Goal: Task Accomplishment & Management: Manage account settings

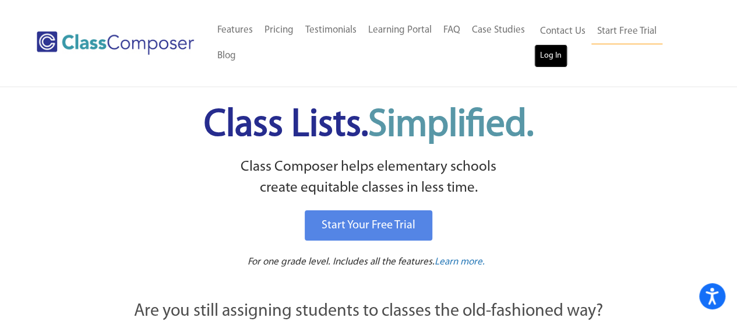
click at [548, 57] on link "Log In" at bounding box center [550, 55] width 33 height 23
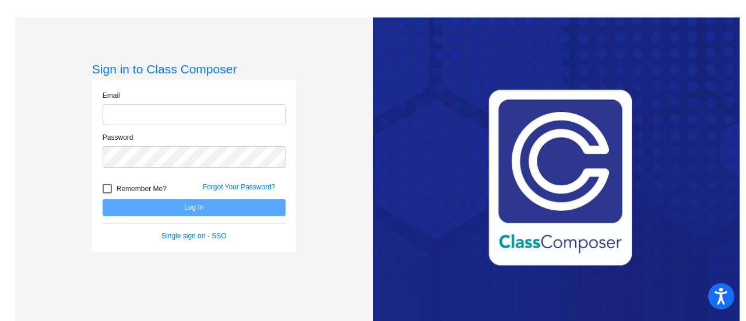
type input "[PERSON_NAME][EMAIL_ADDRESS][PERSON_NAME][DOMAIN_NAME]"
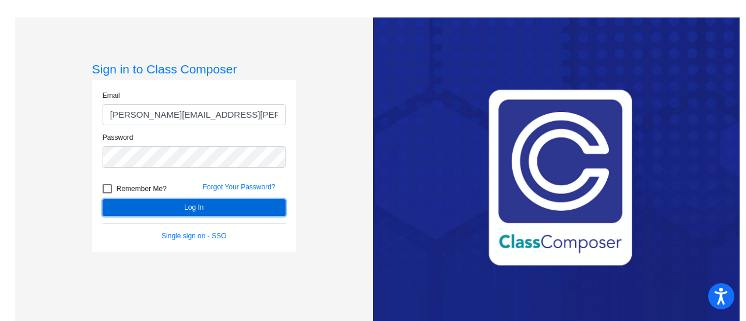
click at [176, 211] on button "Log In" at bounding box center [194, 207] width 183 height 17
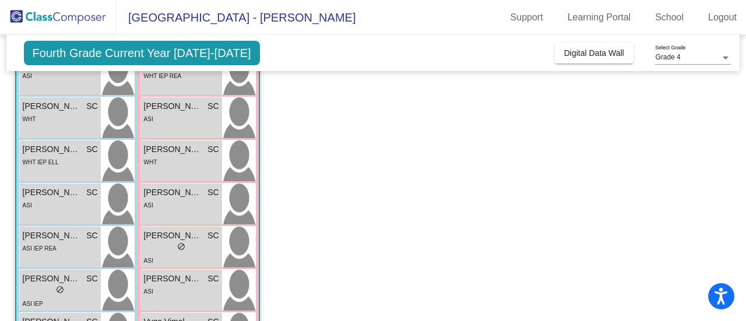
scroll to position [255, 0]
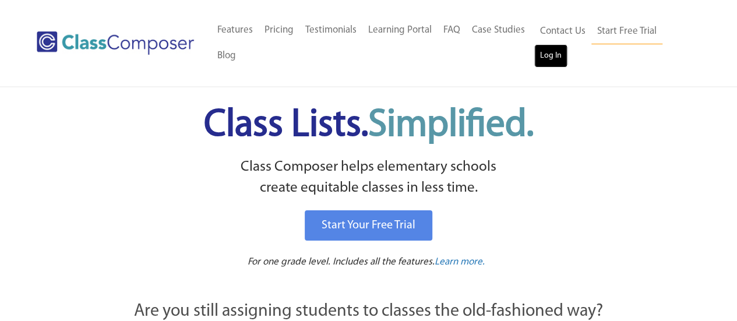
click at [560, 54] on link "Log In" at bounding box center [550, 55] width 33 height 23
click at [549, 62] on link "Log In" at bounding box center [550, 55] width 33 height 23
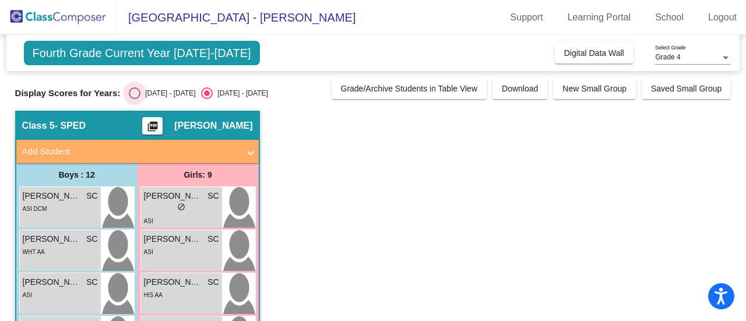
click at [136, 94] on div "Select an option" at bounding box center [135, 93] width 12 height 12
click at [135, 99] on input "[DATE] - [DATE]" at bounding box center [134, 99] width 1 height 1
radio input "true"
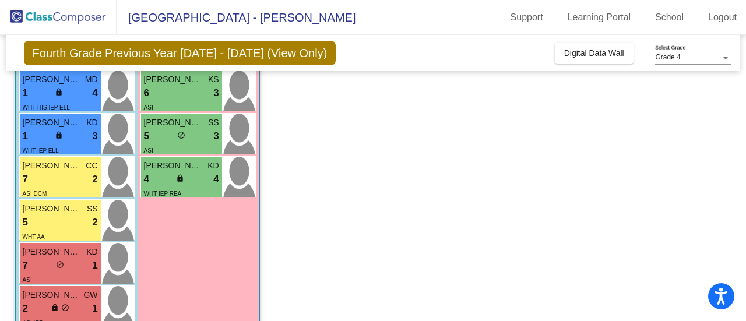
scroll to position [401, 0]
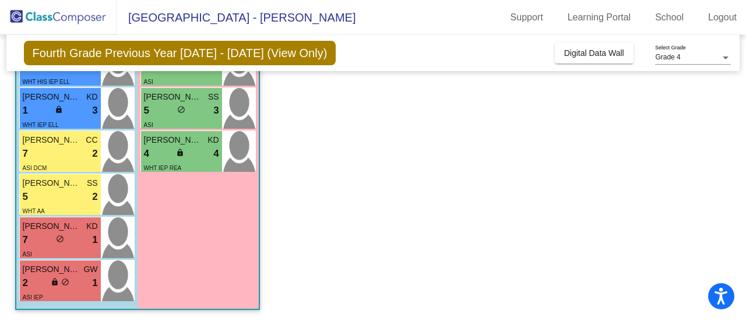
drag, startPoint x: 739, startPoint y: 213, endPoint x: 740, endPoint y: 180, distance: 32.6
click at [740, 180] on mat-sidenav-content "Grade 4 Select Grade Fourth Grade Previous Year [DATE] - [DATE] (View Only) Add…" at bounding box center [373, 178] width 746 height 286
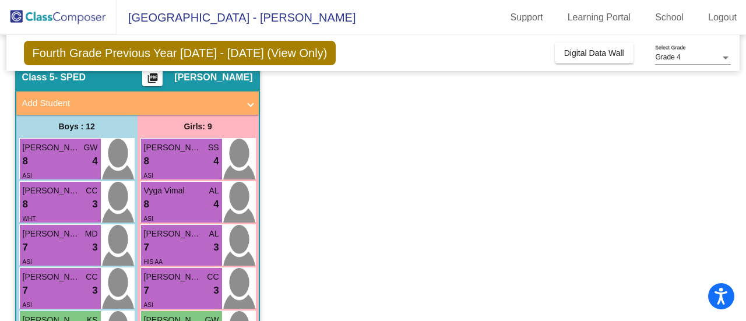
scroll to position [0, 0]
